Goal: Check status: Check status

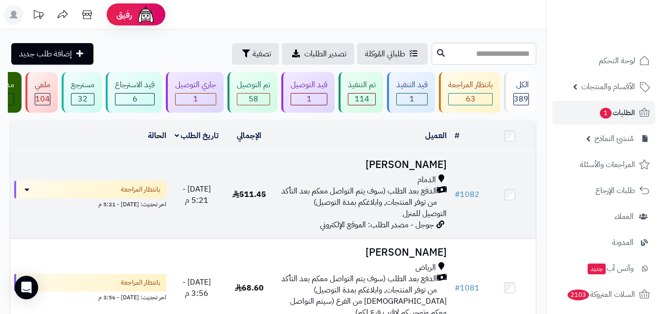
click at [421, 185] on span "الدمام" at bounding box center [426, 179] width 19 height 11
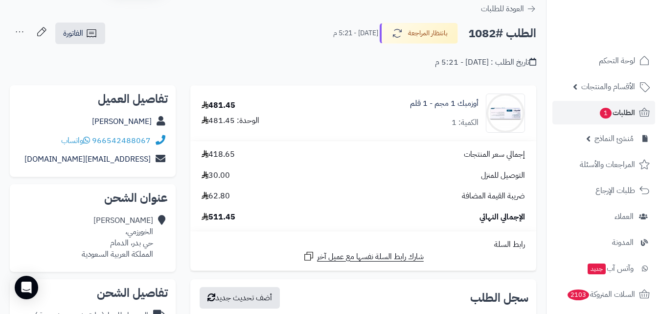
scroll to position [49, 0]
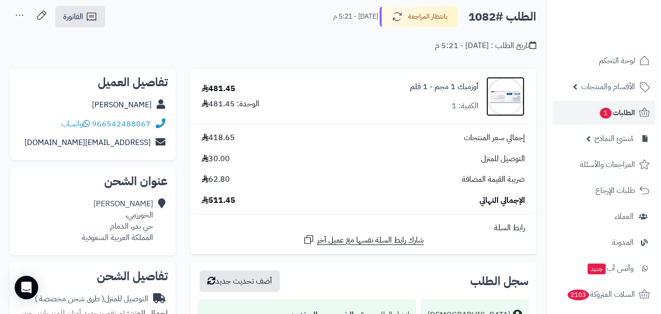
click at [492, 93] on img at bounding box center [505, 96] width 38 height 39
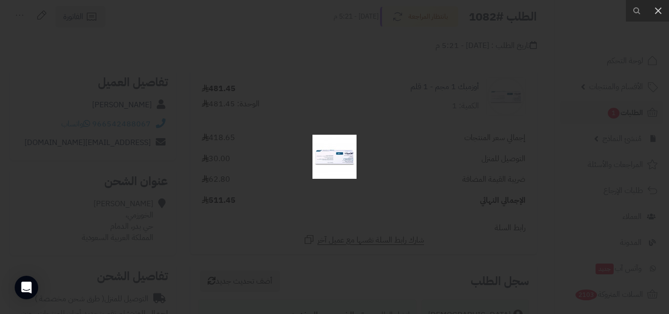
click at [352, 188] on div at bounding box center [334, 157] width 669 height 314
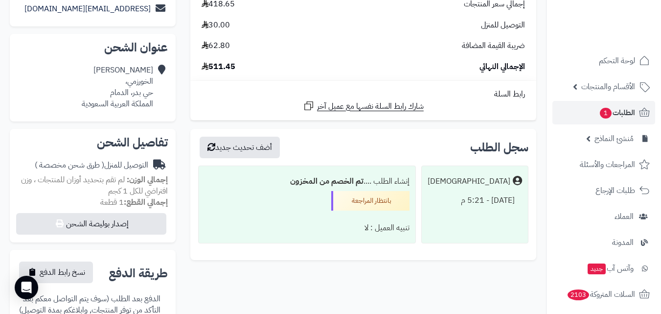
scroll to position [0, 0]
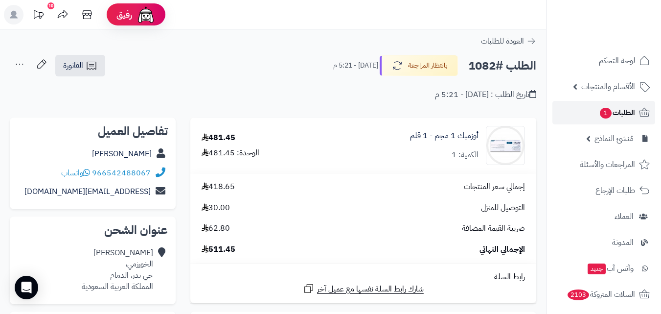
click at [637, 106] on link "الطلبات 1" at bounding box center [604, 112] width 103 height 23
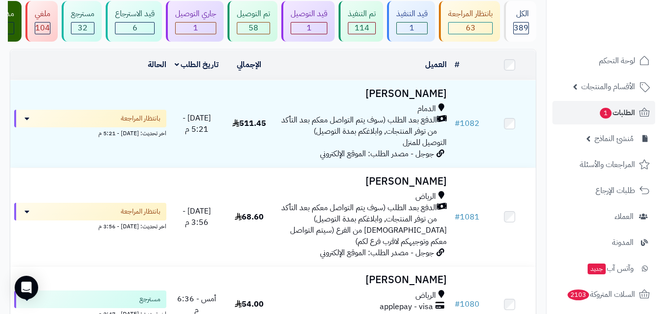
scroll to position [98, 0]
